Goal: Task Accomplishment & Management: Manage account settings

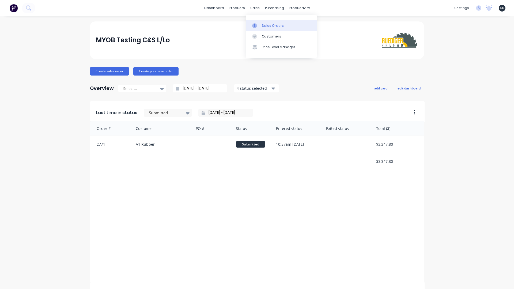
click at [269, 22] on link "Sales Orders" at bounding box center [281, 25] width 71 height 11
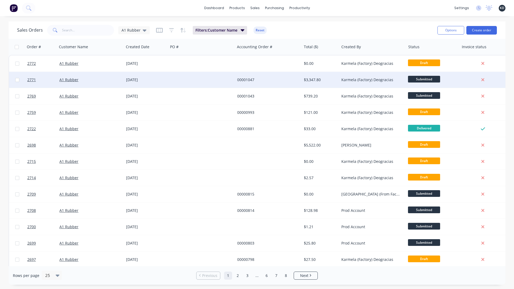
click at [304, 79] on div "$3,347.80" at bounding box center [320, 79] width 32 height 5
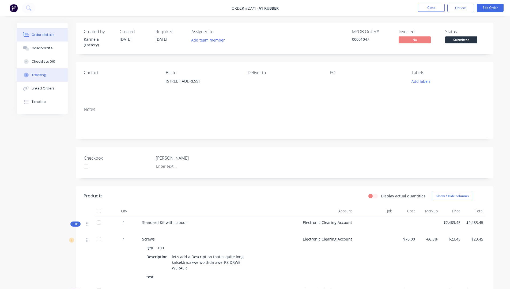
click at [37, 74] on div "Tracking" at bounding box center [39, 75] width 15 height 5
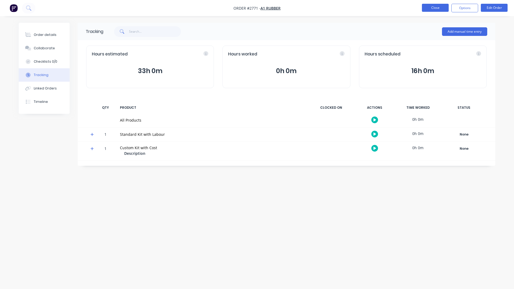
click at [437, 7] on button "Close" at bounding box center [435, 8] width 27 height 8
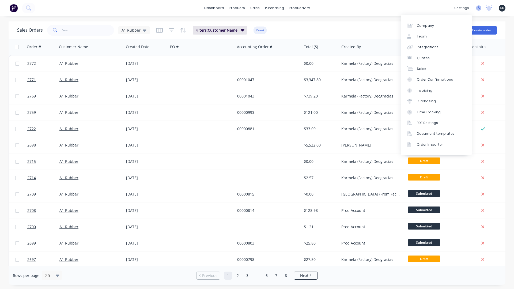
click at [477, 8] on icon at bounding box center [478, 7] width 5 height 5
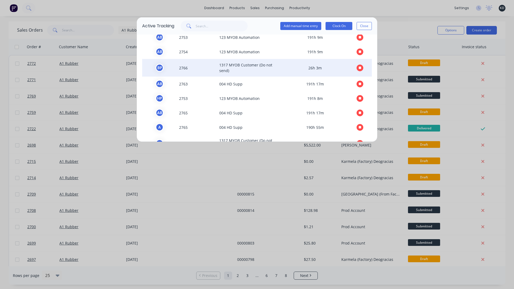
scroll to position [37, 0]
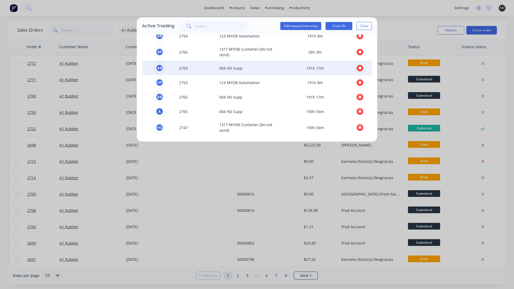
click at [172, 70] on span "A B" at bounding box center [159, 68] width 35 height 8
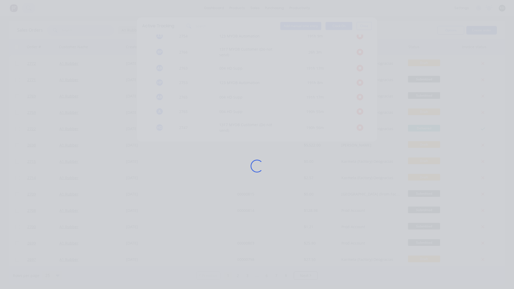
click at [183, 69] on div "Loading..." at bounding box center [257, 165] width 428 height 289
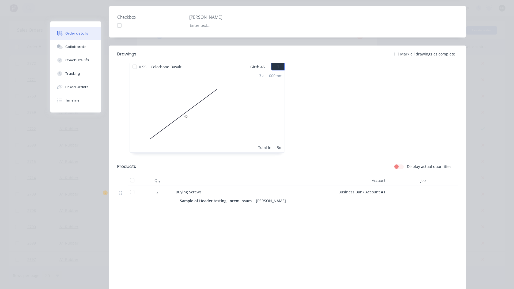
scroll to position [0, 0]
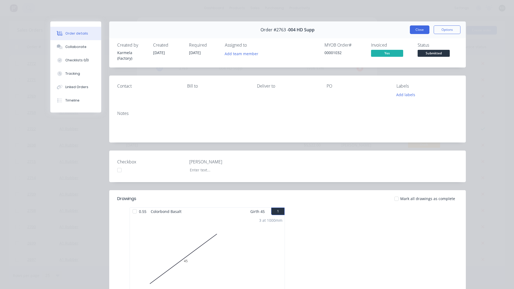
click at [424, 28] on button "Close" at bounding box center [420, 29] width 20 height 9
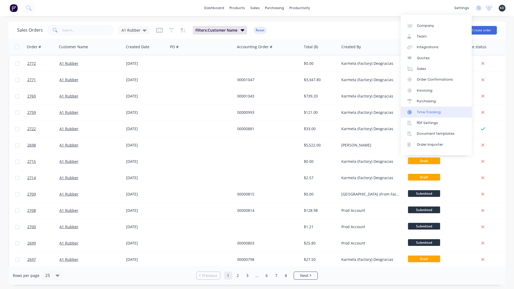
click at [438, 111] on div "Time Tracking" at bounding box center [429, 112] width 24 height 5
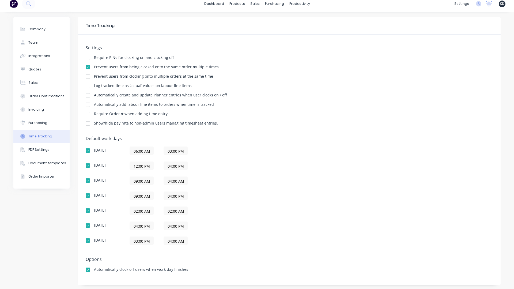
scroll to position [6, 0]
click at [314, 164] on div "Default work days [DATE] 06:00 AM - 03:00 PM [DATE] 12:00 PM - 04:00 PM [DATE] …" at bounding box center [289, 192] width 407 height 115
click at [388, 186] on div "Default work days [DATE] 06:00 AM - 03:00 PM [DATE] 12:00 PM - 04:00 PM [DATE] …" at bounding box center [289, 192] width 407 height 115
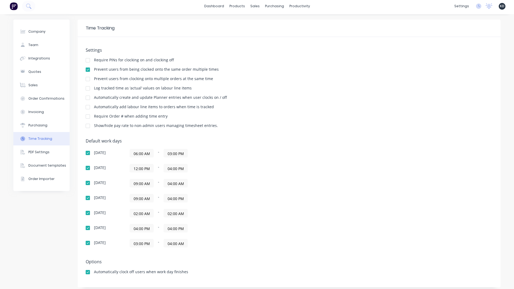
scroll to position [0, 0]
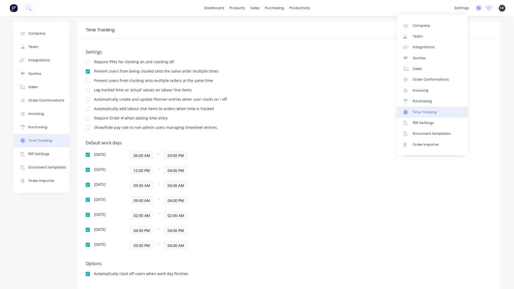
click at [476, 10] on icon at bounding box center [478, 7] width 5 height 5
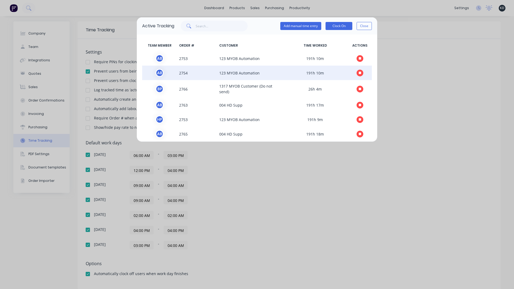
click at [182, 73] on span "2754" at bounding box center [197, 73] width 40 height 8
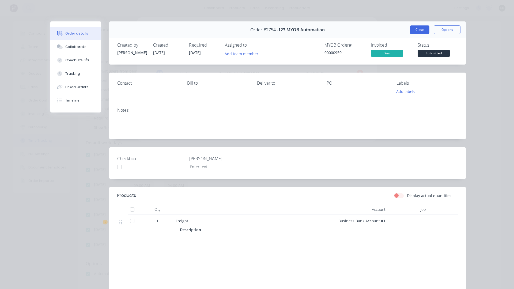
click at [418, 32] on button "Close" at bounding box center [420, 29] width 20 height 9
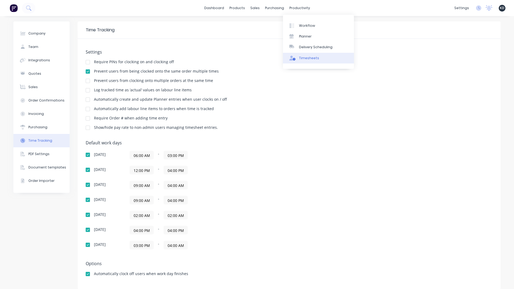
click at [308, 56] on div "Timesheets" at bounding box center [309, 58] width 20 height 5
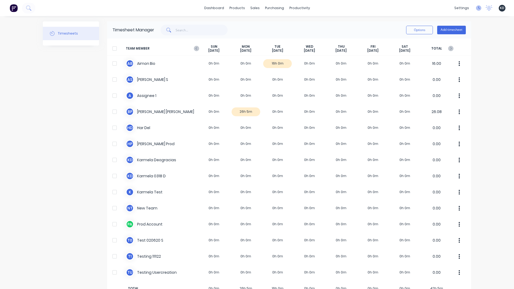
click at [478, 7] on icon at bounding box center [479, 7] width 2 height 3
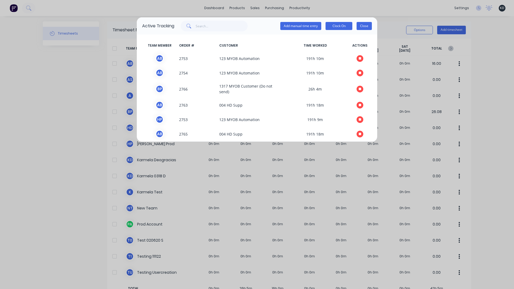
click at [362, 24] on button "Close" at bounding box center [363, 26] width 15 height 8
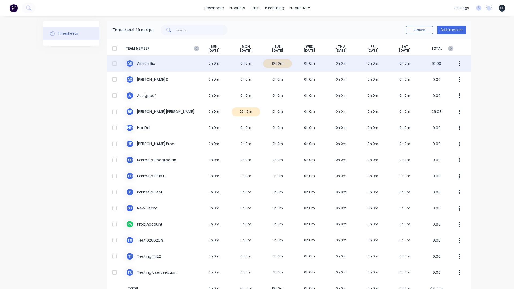
click at [175, 63] on div "A B Aimon Bio 0h 0m 0h 0m 16h 0m 0h 0m 0h 0m 0h 0m 0h 0m 16.00" at bounding box center [289, 63] width 364 height 16
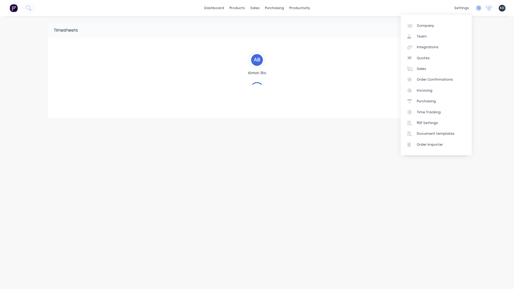
click at [478, 10] on icon at bounding box center [478, 7] width 5 height 5
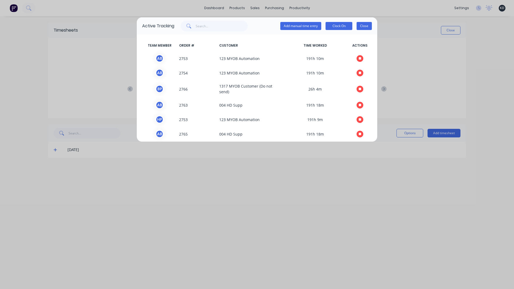
click at [363, 27] on button "Close" at bounding box center [363, 26] width 15 height 8
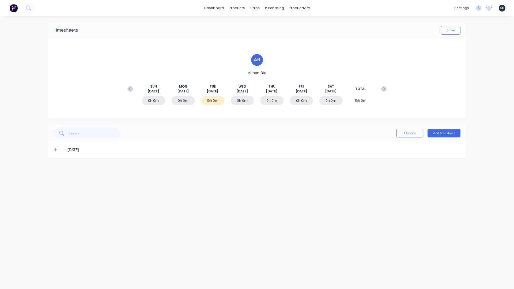
click at [36, 6] on div "dashboard products sales purchasing productivity dashboard products Product Cat…" at bounding box center [257, 8] width 514 height 16
click at [33, 7] on button at bounding box center [28, 8] width 13 height 11
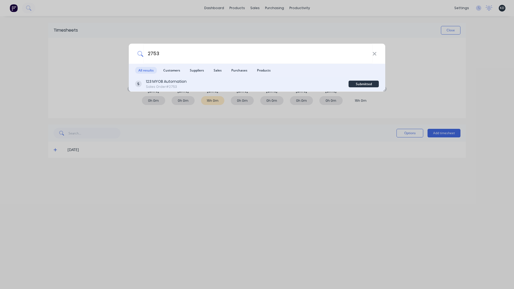
type input "2753"
click at [178, 89] on div "Sales Order #2753" at bounding box center [166, 86] width 41 height 5
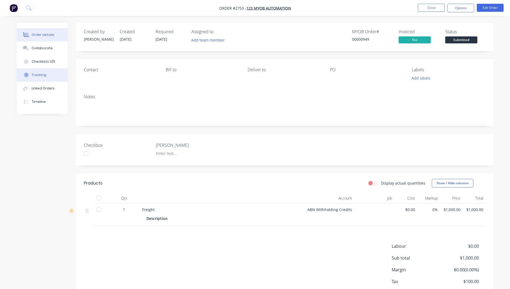
click at [35, 73] on div "Tracking" at bounding box center [39, 75] width 15 height 5
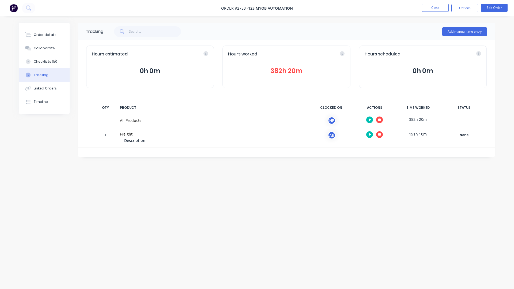
click at [211, 190] on div "Tracking Add manual time entry Hours estimated 0h 0m Hours worked 382h 20m Hour…" at bounding box center [257, 134] width 476 height 223
click at [280, 68] on button "382h 20m" at bounding box center [286, 71] width 116 height 10
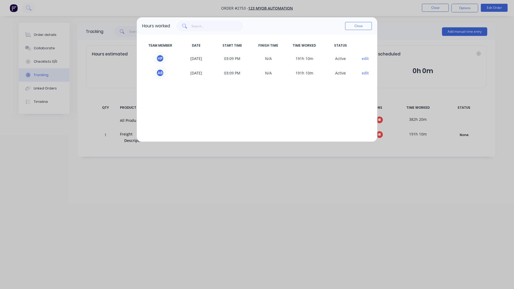
click at [365, 59] on button "edit" at bounding box center [365, 59] width 7 height 6
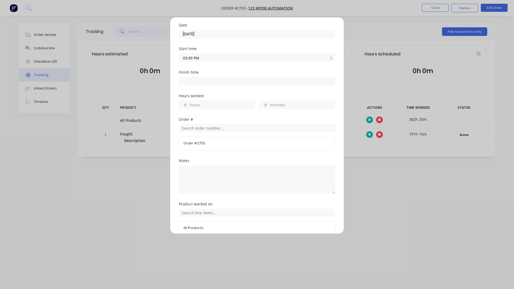
scroll to position [66, 0]
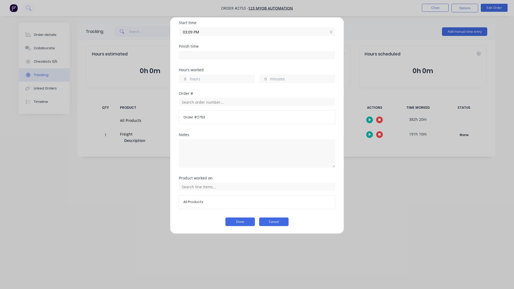
click at [278, 221] on button "Cancel" at bounding box center [273, 221] width 29 height 9
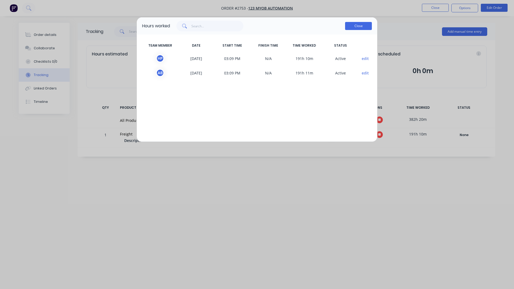
click at [364, 24] on button "Close" at bounding box center [358, 26] width 27 height 8
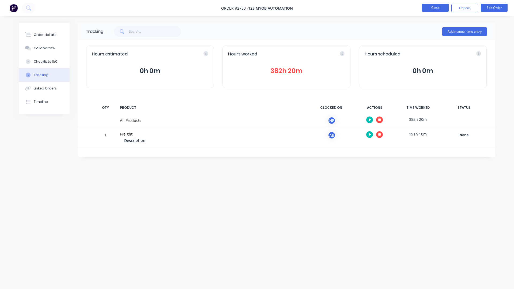
click at [430, 9] on button "Close" at bounding box center [435, 8] width 27 height 8
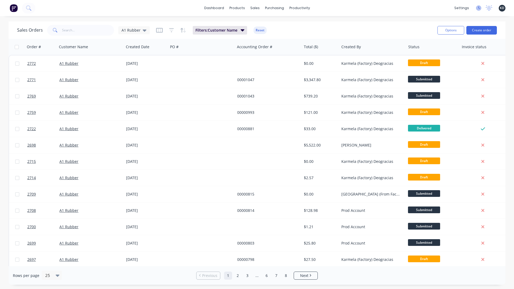
click at [478, 7] on icon at bounding box center [478, 7] width 5 height 5
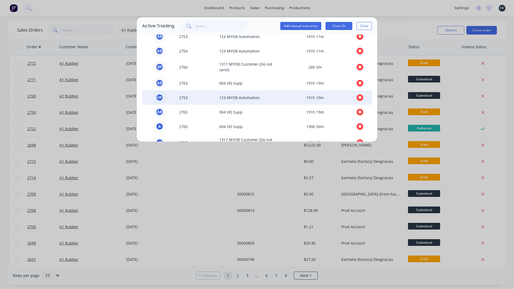
scroll to position [37, 0]
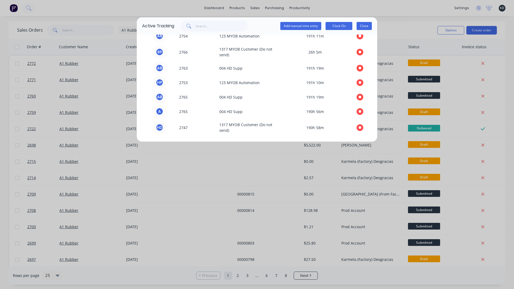
click at [365, 26] on button "Close" at bounding box center [363, 26] width 15 height 8
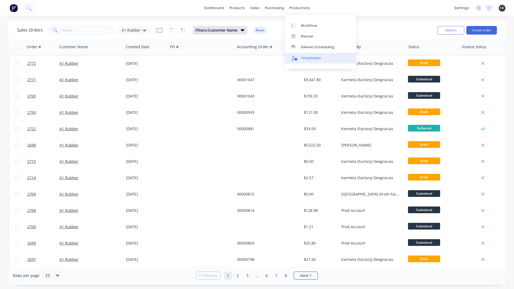
click at [316, 57] on div "Timesheets" at bounding box center [311, 58] width 20 height 5
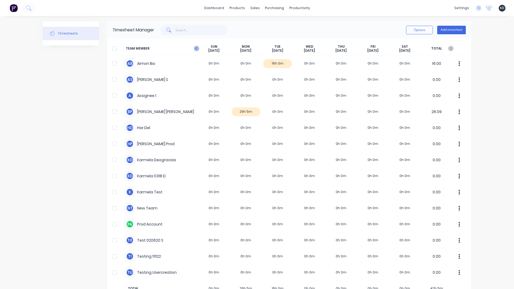
click at [194, 48] on icon at bounding box center [196, 48] width 5 height 5
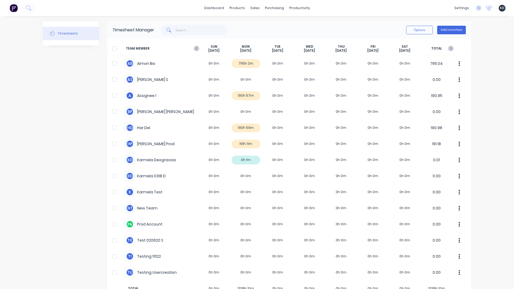
click at [194, 48] on icon at bounding box center [196, 48] width 5 height 5
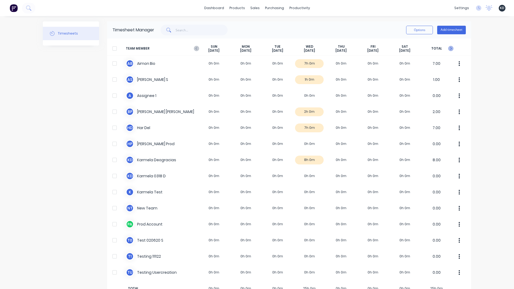
click at [451, 48] on icon at bounding box center [450, 48] width 5 height 5
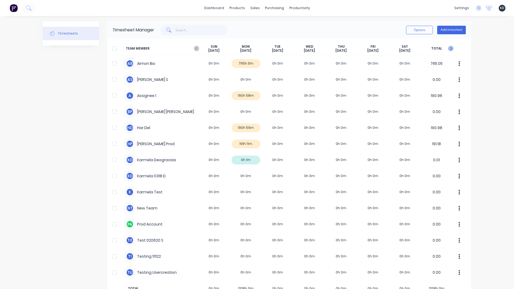
click at [451, 49] on icon at bounding box center [450, 48] width 5 height 5
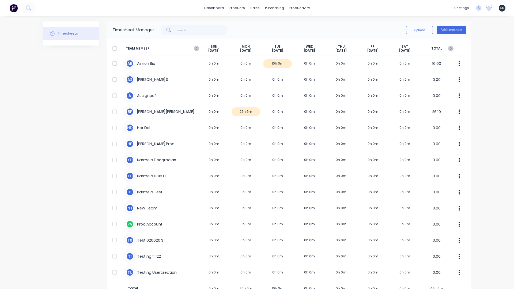
click at [494, 100] on div "dashboard products sales purchasing productivity dashboard products Product Cat…" at bounding box center [257, 144] width 514 height 289
